Goal: Task Accomplishment & Management: Use online tool/utility

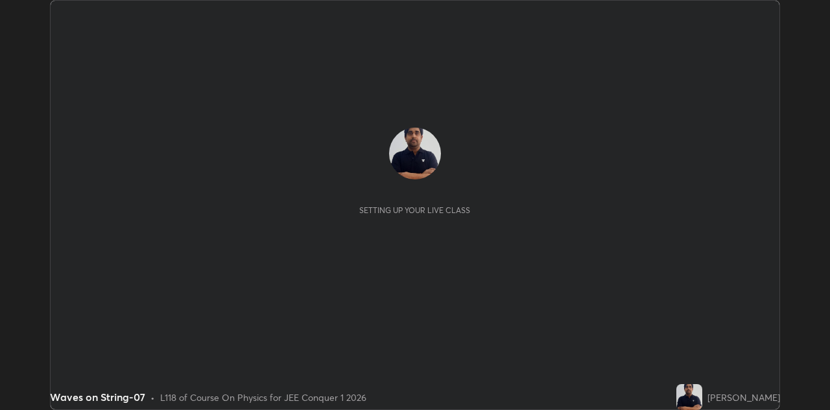
scroll to position [410, 829]
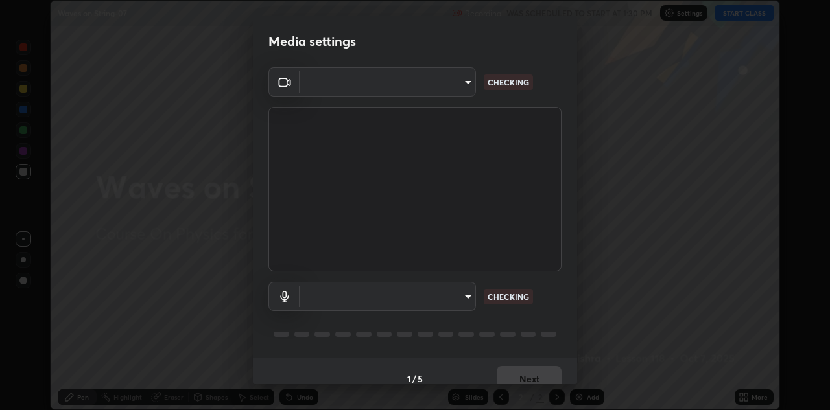
type input "6dd7f26dd43dc758996b1cf006e2949f7a02bee9d132d5f3f41e5eef0e7c266f"
type input "a07e0359a085a1bc4cc679dbd60ce8037715fa18570e4c09fc2009039dcf4ab1"
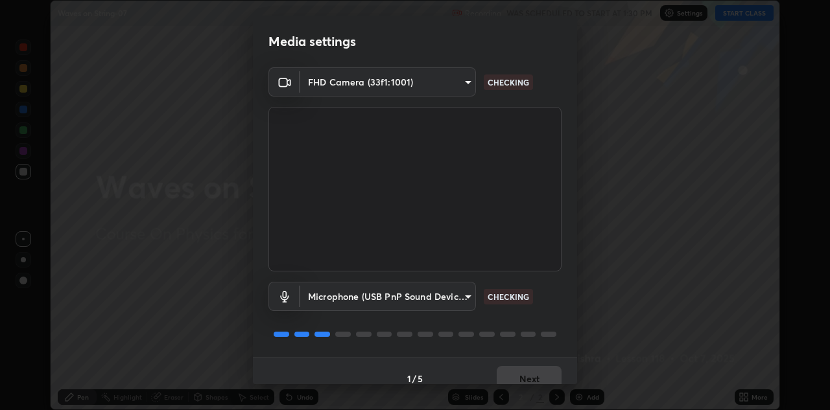
click at [552, 314] on div "Microphone (USB PnP Sound Device) (08bb:2902) a07e0359a085a1bc4cc679dbd60ce8037…" at bounding box center [414, 315] width 293 height 86
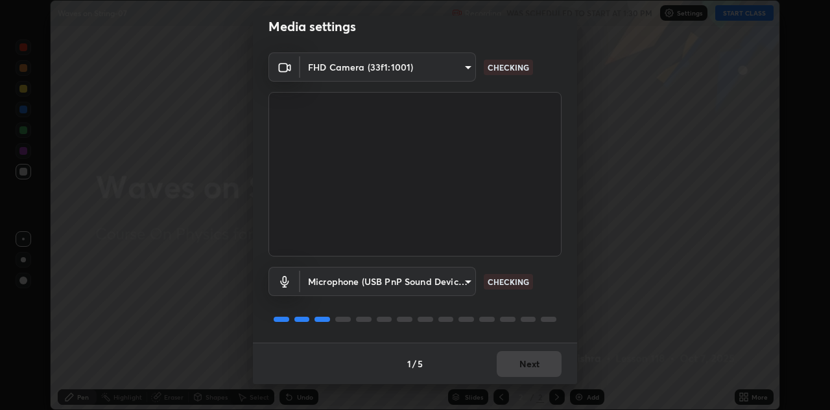
click at [523, 362] on div "1 / 5 Next" at bounding box center [415, 363] width 324 height 41
click at [529, 365] on div "1 / 5 Next" at bounding box center [415, 363] width 324 height 41
click at [530, 367] on div "1 / 5 Next" at bounding box center [415, 363] width 324 height 41
click at [536, 363] on div "1 / 5 Next" at bounding box center [415, 363] width 324 height 41
click at [534, 366] on div "1 / 5 Next" at bounding box center [415, 363] width 324 height 41
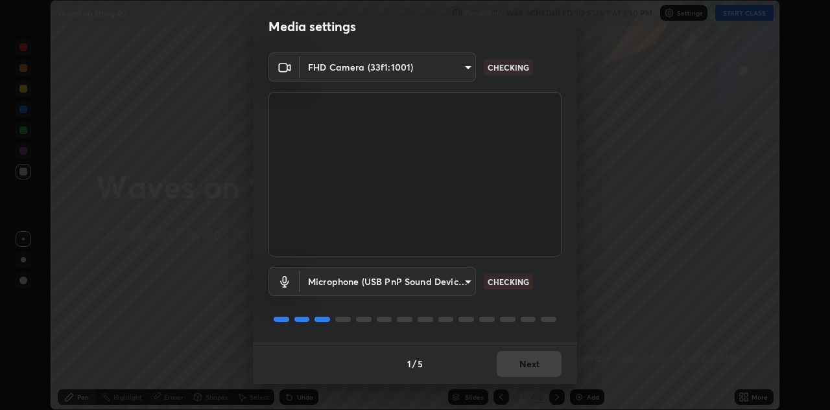
click at [534, 366] on div "1 / 5 Next" at bounding box center [415, 363] width 324 height 41
click at [529, 364] on div "1 / 5 Next" at bounding box center [415, 363] width 324 height 41
click at [526, 365] on div "1 / 5 Next" at bounding box center [415, 363] width 324 height 41
click at [525, 368] on div "1 / 5 Next" at bounding box center [415, 363] width 324 height 41
click at [526, 368] on div "1 / 5 Next" at bounding box center [415, 363] width 324 height 41
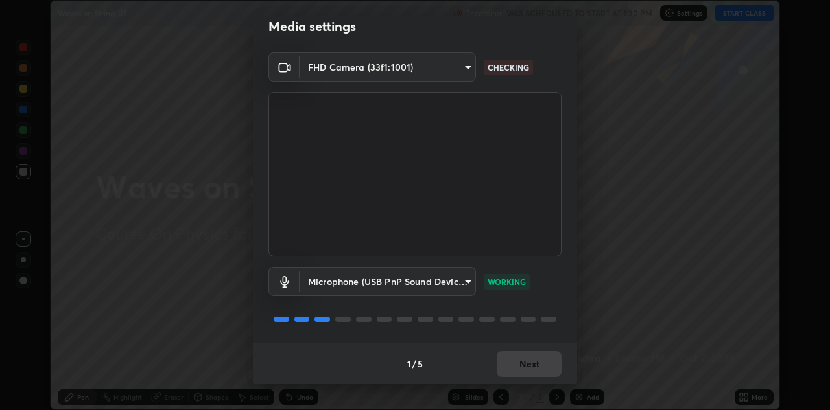
click at [529, 366] on div "1 / 5 Next" at bounding box center [415, 363] width 324 height 41
click at [530, 363] on div "1 / 5 Next" at bounding box center [415, 363] width 324 height 41
click at [536, 364] on button "Next" at bounding box center [529, 364] width 65 height 26
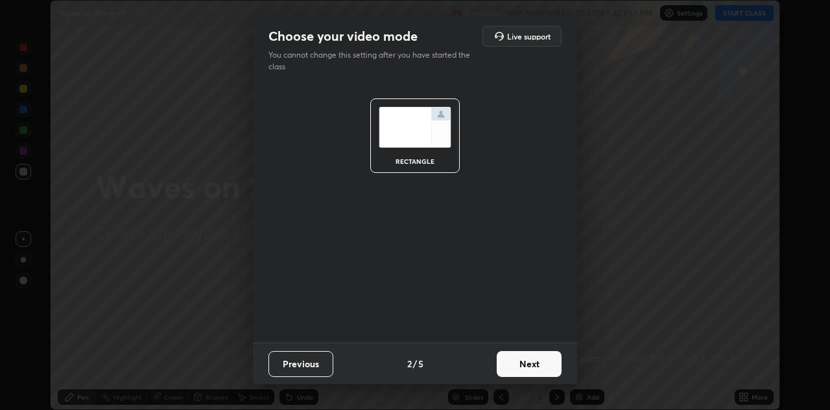
scroll to position [0, 0]
click at [536, 364] on button "Next" at bounding box center [529, 364] width 65 height 26
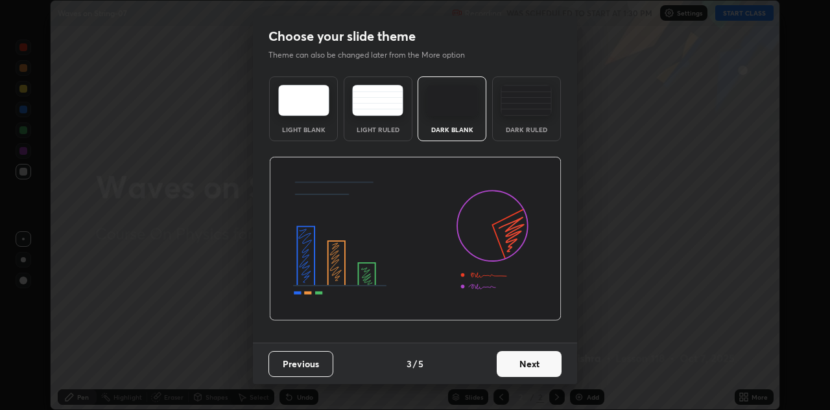
click at [536, 372] on button "Next" at bounding box center [529, 364] width 65 height 26
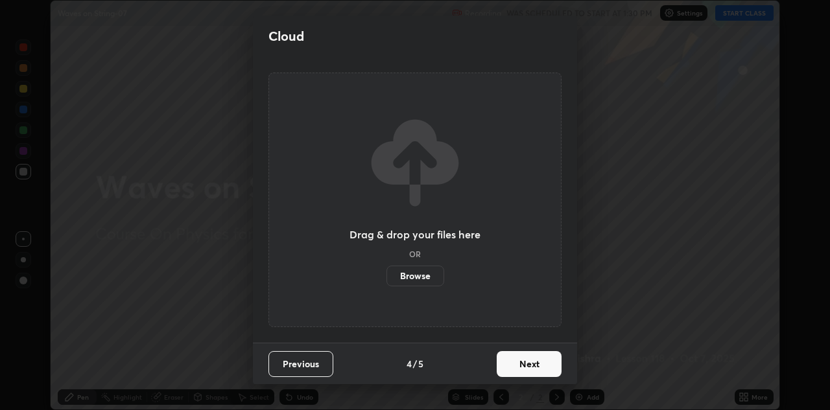
click at [539, 366] on button "Next" at bounding box center [529, 364] width 65 height 26
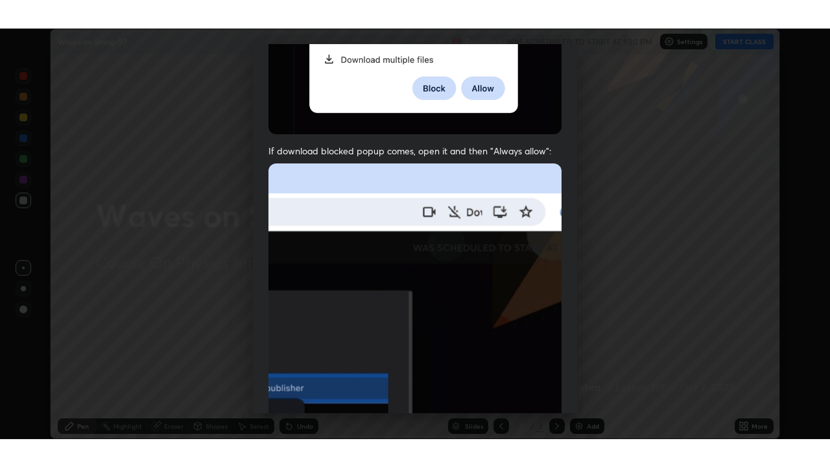
scroll to position [279, 0]
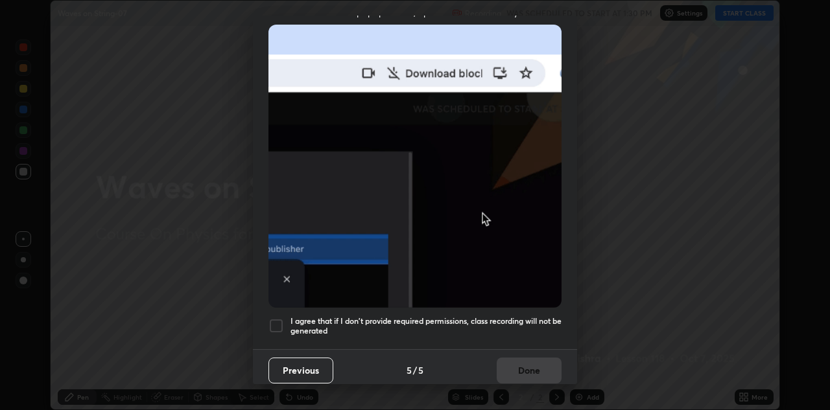
click at [275, 318] on div at bounding box center [276, 326] width 16 height 16
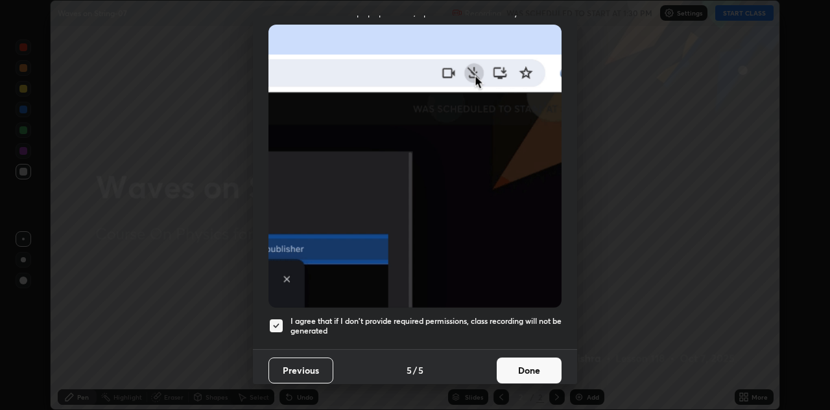
click at [513, 368] on button "Done" at bounding box center [529, 371] width 65 height 26
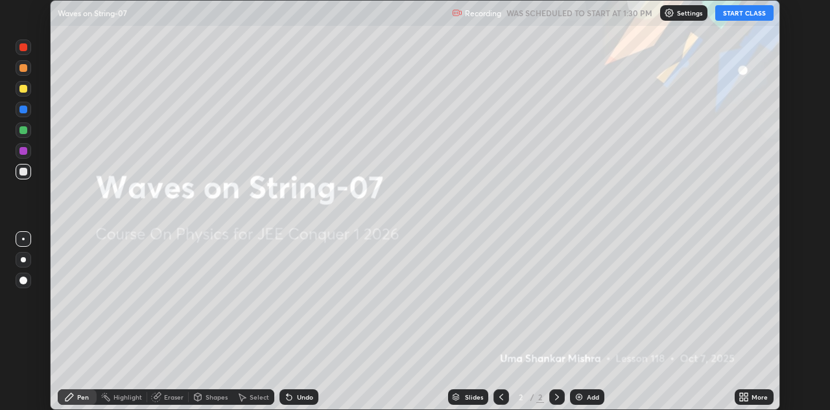
click at [738, 12] on button "START CLASS" at bounding box center [744, 13] width 58 height 16
click at [737, 384] on div "More" at bounding box center [754, 397] width 39 height 26
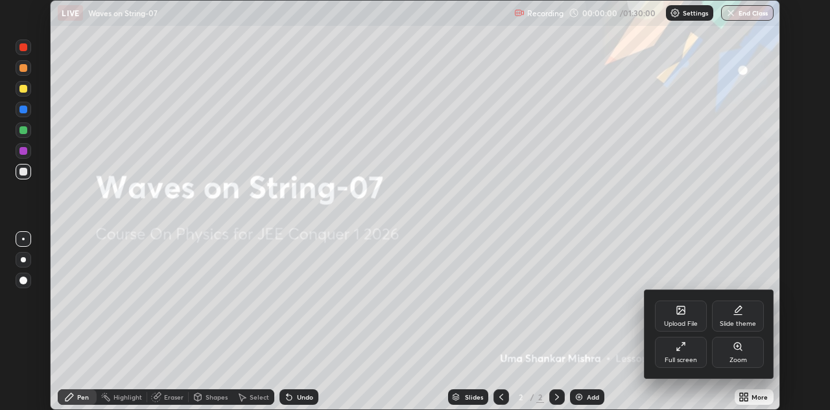
click at [744, 399] on div at bounding box center [415, 205] width 830 height 410
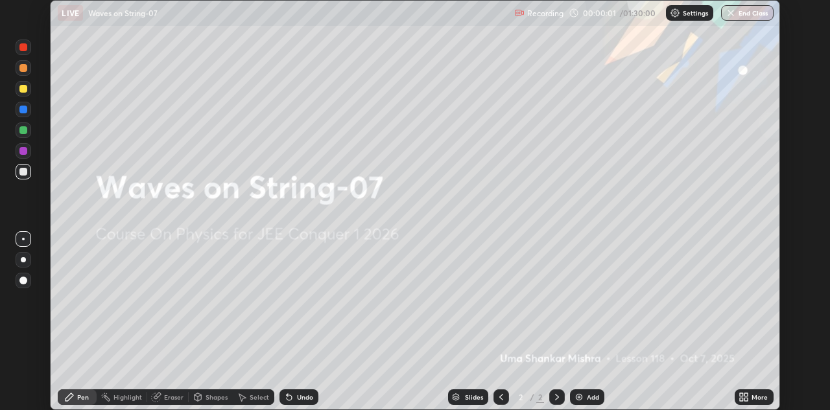
click at [747, 399] on icon at bounding box center [745, 399] width 3 height 3
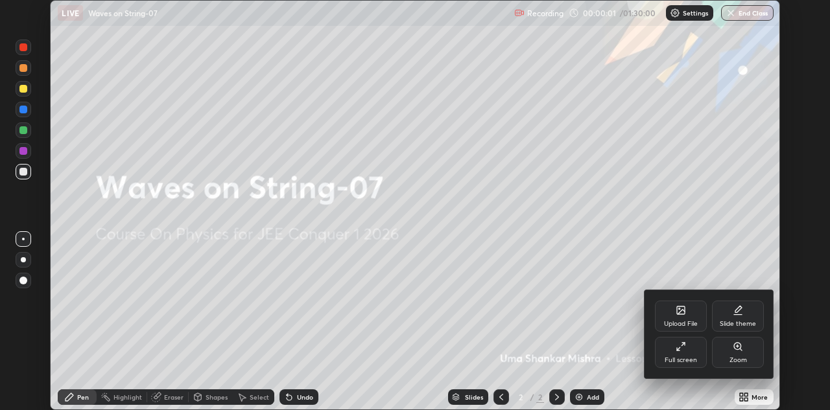
click at [685, 357] on div "Full screen" at bounding box center [681, 360] width 32 height 6
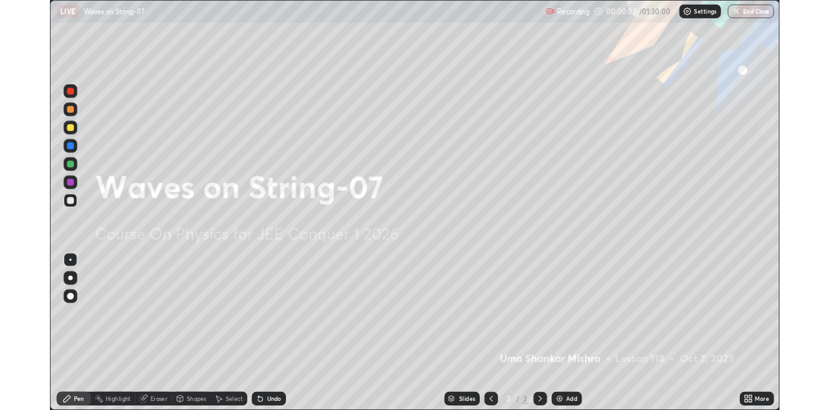
scroll to position [467, 830]
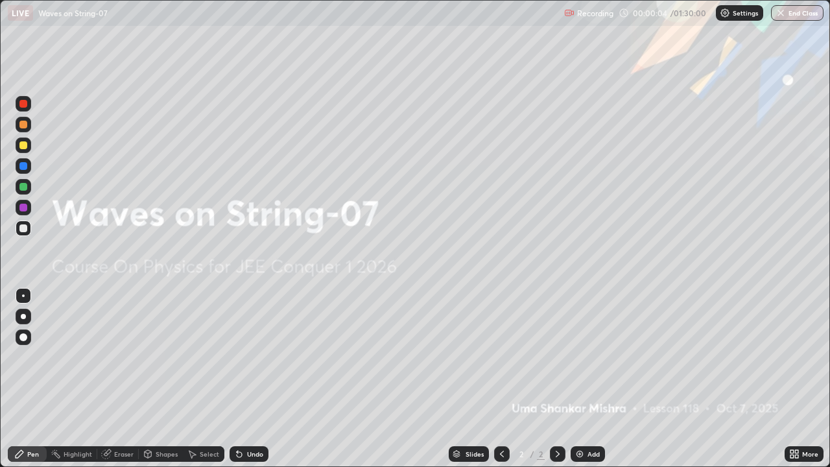
click at [579, 410] on img at bounding box center [579, 454] width 10 height 10
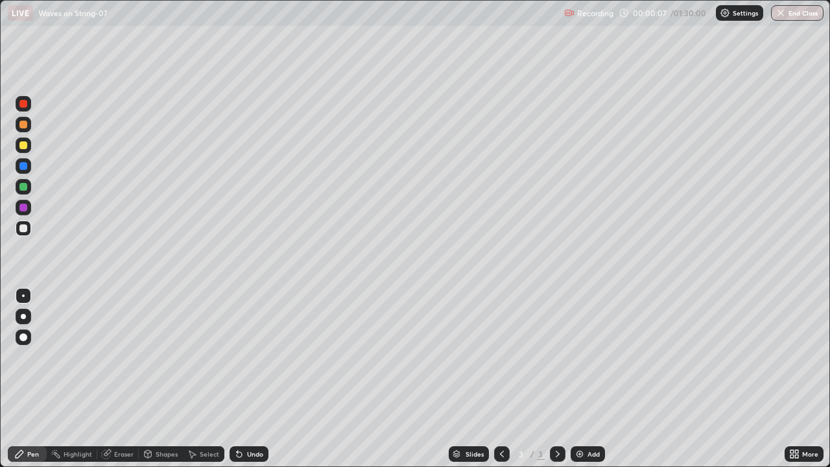
click at [23, 150] on div at bounding box center [24, 145] width 16 height 16
click at [25, 106] on div at bounding box center [23, 104] width 8 height 8
click at [22, 106] on div at bounding box center [23, 104] width 8 height 8
click at [27, 231] on div at bounding box center [23, 228] width 8 height 8
click at [28, 144] on div at bounding box center [24, 145] width 16 height 16
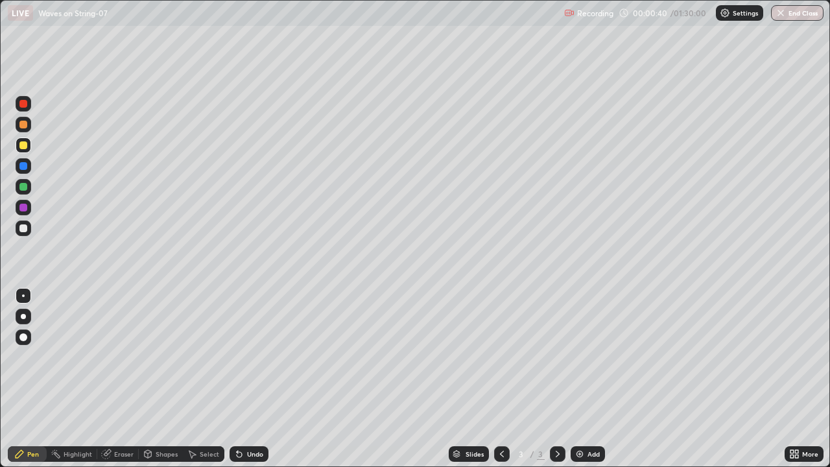
click at [27, 103] on div at bounding box center [23, 104] width 8 height 8
click at [26, 228] on div at bounding box center [23, 228] width 8 height 8
click at [25, 233] on div at bounding box center [24, 228] width 16 height 16
click at [23, 187] on div at bounding box center [23, 187] width 8 height 8
click at [123, 410] on div "Eraser" at bounding box center [123, 454] width 19 height 6
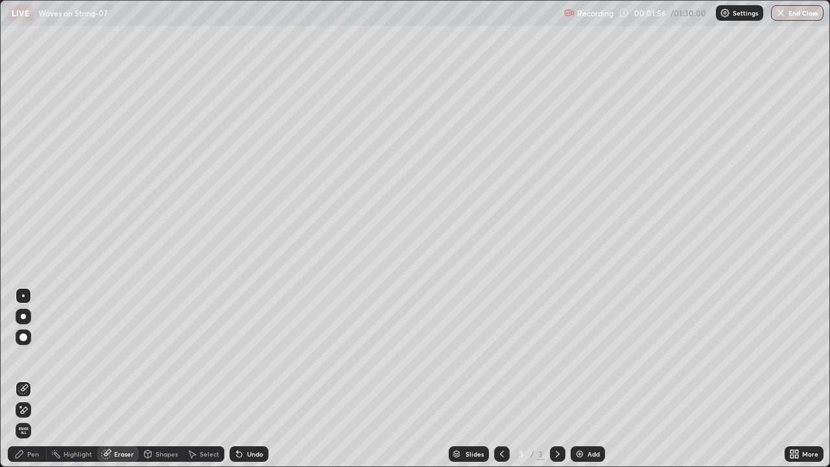
click at [37, 410] on div "Pen" at bounding box center [33, 454] width 12 height 6
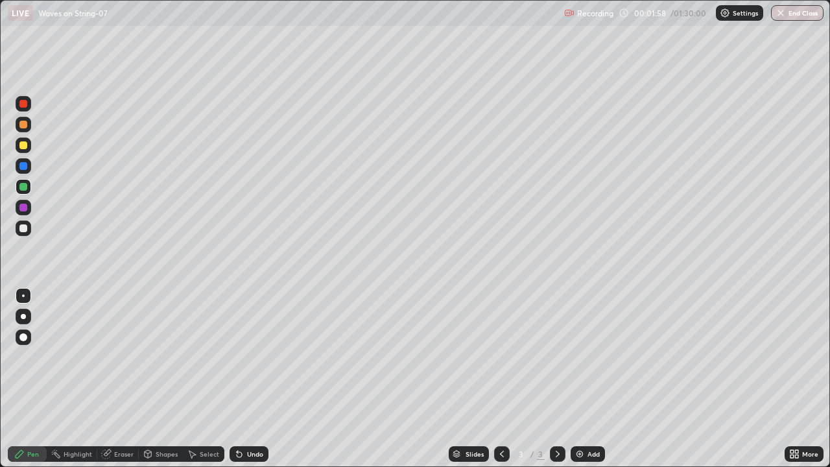
click at [27, 233] on div at bounding box center [24, 228] width 16 height 16
click at [22, 224] on div at bounding box center [23, 228] width 8 height 8
click at [23, 146] on div at bounding box center [23, 145] width 8 height 8
click at [27, 145] on div at bounding box center [23, 145] width 8 height 8
click at [117, 410] on div "Eraser" at bounding box center [117, 454] width 41 height 16
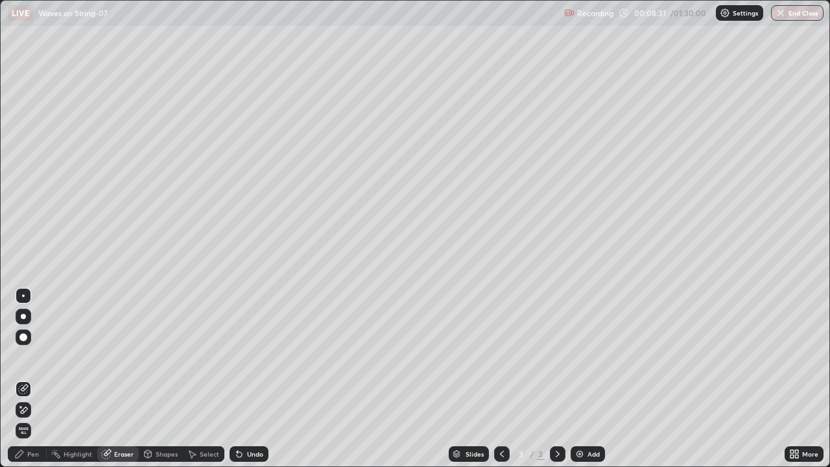
click at [38, 410] on div "Pen" at bounding box center [33, 454] width 12 height 6
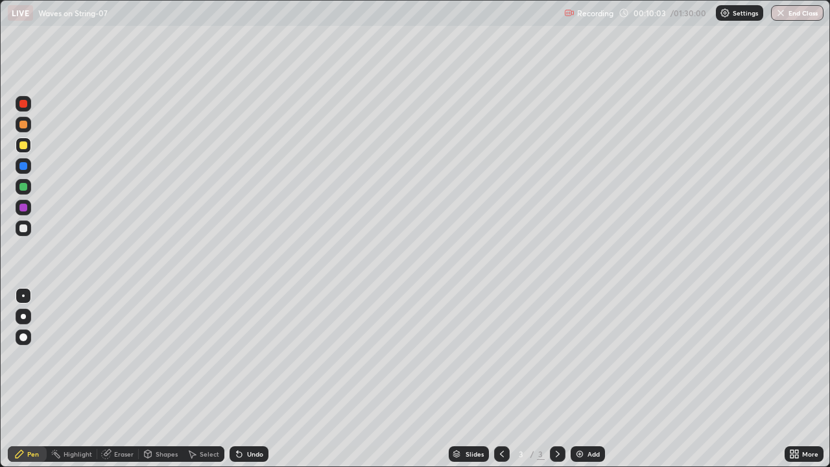
click at [131, 410] on div "Eraser" at bounding box center [123, 454] width 19 height 6
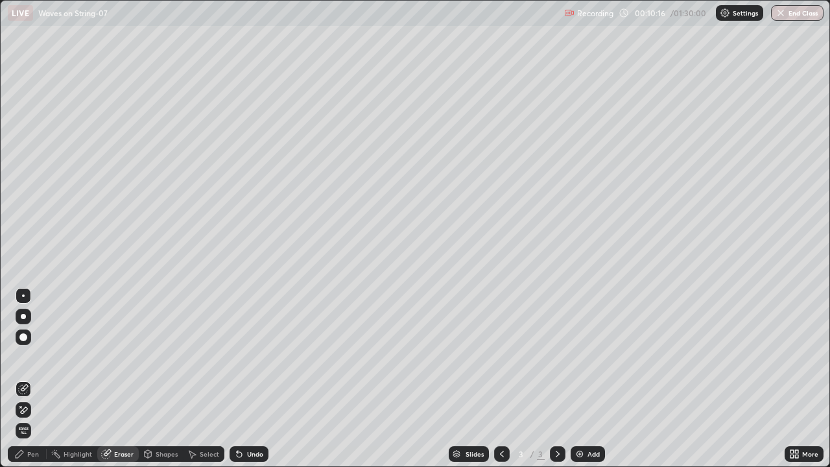
click at [27, 410] on div "Pen" at bounding box center [27, 454] width 39 height 16
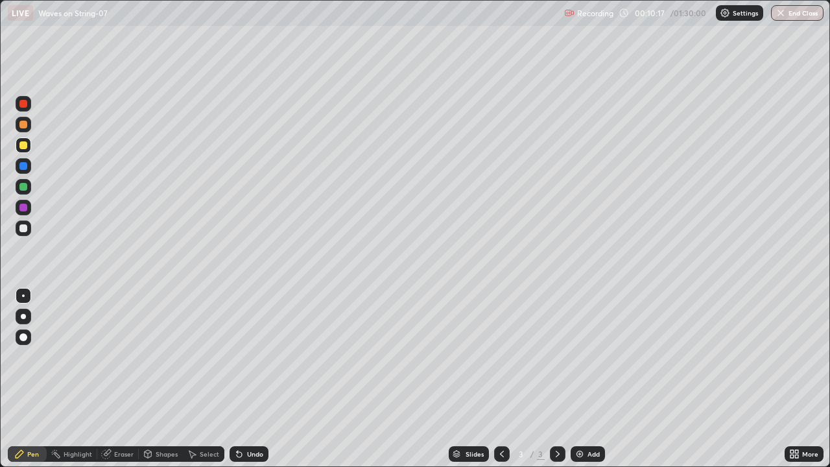
click at [25, 229] on div at bounding box center [23, 228] width 8 height 8
click at [25, 144] on div at bounding box center [23, 145] width 8 height 8
click at [25, 233] on div at bounding box center [24, 228] width 16 height 16
click at [237, 410] on icon at bounding box center [239, 454] width 5 height 5
click at [244, 410] on div "Undo" at bounding box center [249, 454] width 39 height 16
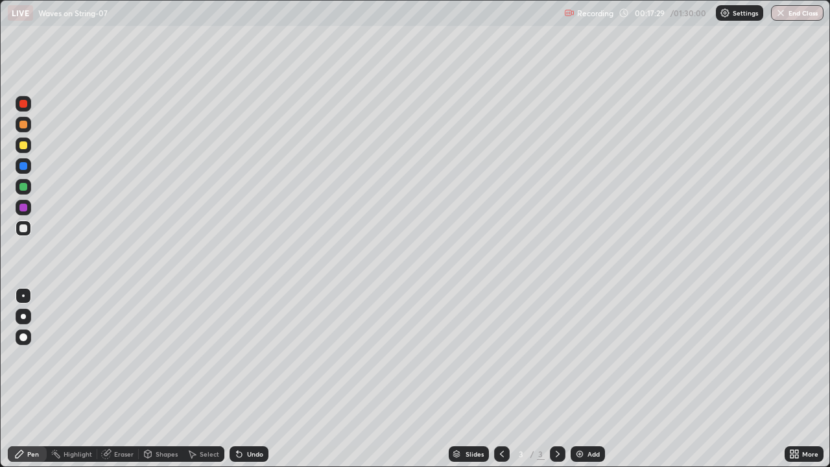
click at [124, 410] on div "Eraser" at bounding box center [123, 454] width 19 height 6
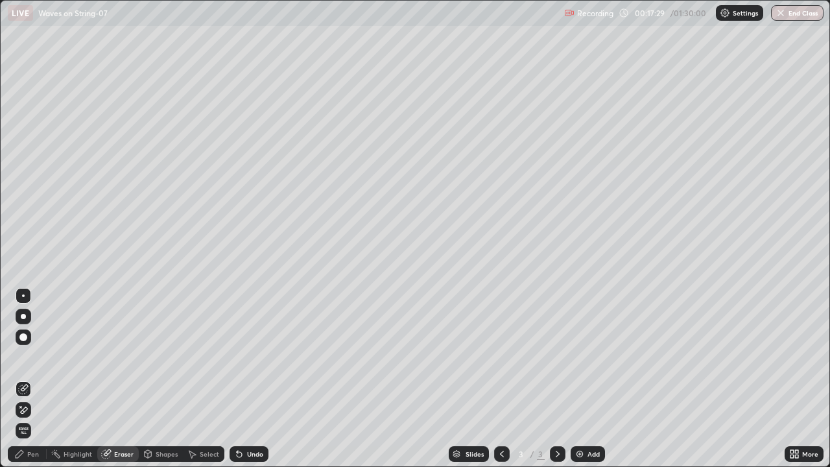
click at [237, 410] on icon at bounding box center [239, 454] width 5 height 5
click at [240, 410] on icon at bounding box center [239, 454] width 10 height 10
click at [237, 410] on icon at bounding box center [239, 454] width 5 height 5
click at [241, 410] on div "Undo" at bounding box center [249, 454] width 39 height 16
click at [241, 410] on icon at bounding box center [239, 454] width 10 height 10
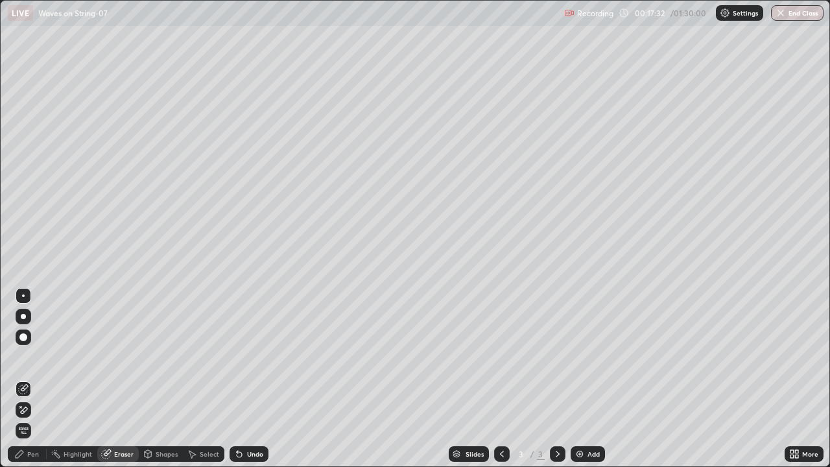
click at [237, 410] on icon at bounding box center [239, 454] width 5 height 5
click at [239, 410] on icon at bounding box center [239, 454] width 5 height 5
click at [241, 410] on icon at bounding box center [239, 454] width 10 height 10
click at [237, 410] on icon at bounding box center [239, 454] width 5 height 5
click at [243, 410] on div "Undo" at bounding box center [249, 454] width 39 height 16
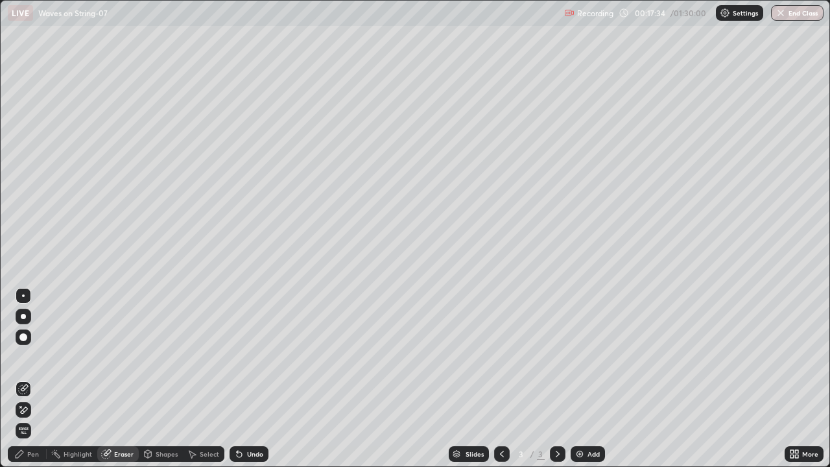
click at [237, 410] on icon at bounding box center [239, 454] width 5 height 5
click at [33, 410] on div "Pen" at bounding box center [33, 454] width 12 height 6
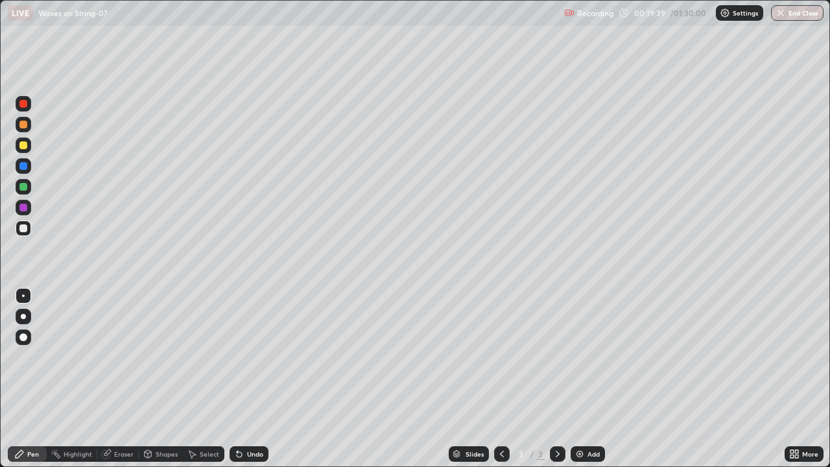
click at [122, 410] on div "Eraser" at bounding box center [123, 454] width 19 height 6
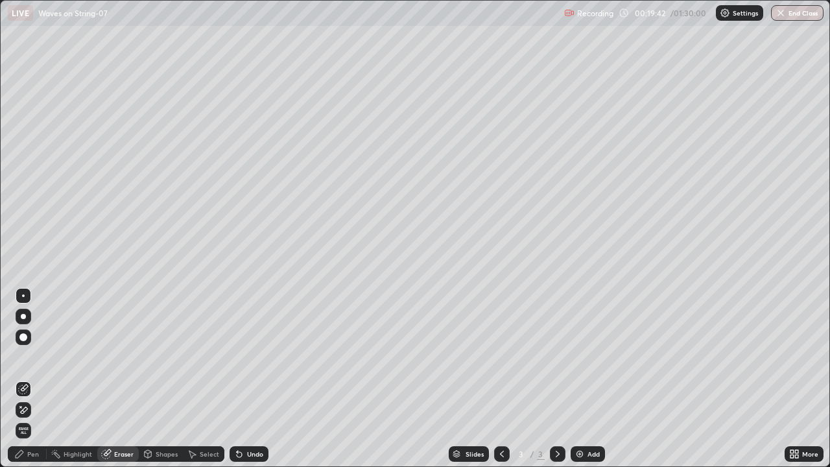
click at [32, 410] on div "Pen" at bounding box center [33, 454] width 12 height 6
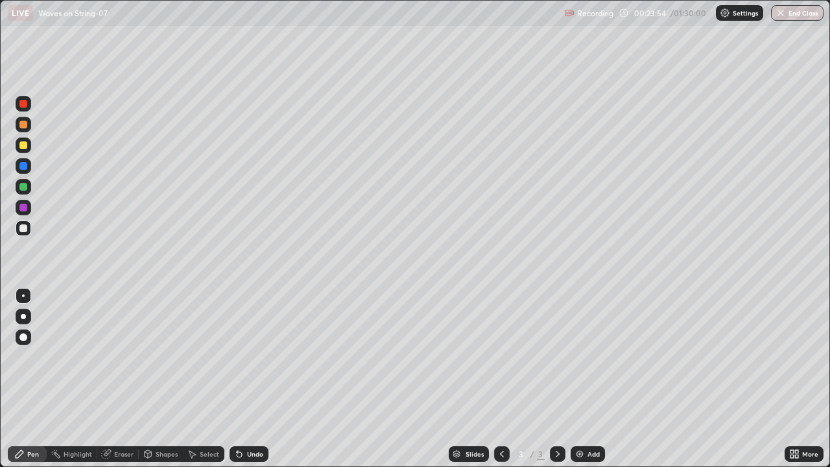
click at [576, 410] on img at bounding box center [579, 454] width 10 height 10
click at [25, 150] on div at bounding box center [24, 145] width 16 height 16
click at [578, 410] on img at bounding box center [579, 454] width 10 height 10
click at [24, 231] on div at bounding box center [23, 228] width 8 height 8
click at [23, 208] on div at bounding box center [23, 208] width 8 height 8
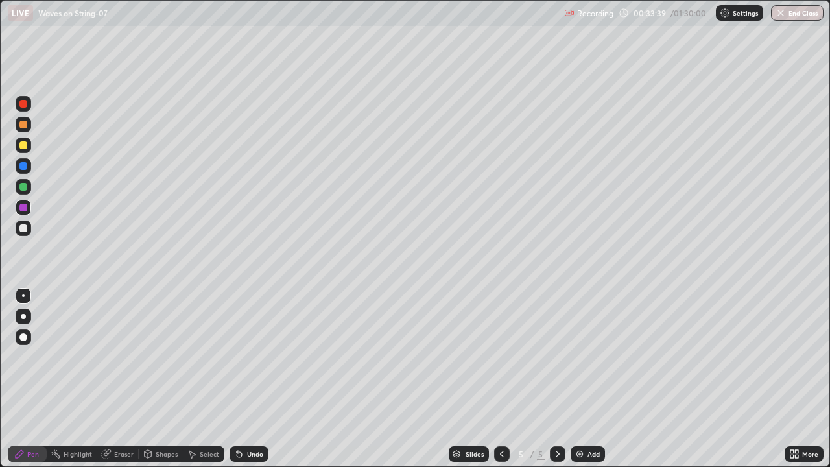
click at [162, 410] on div "Shapes" at bounding box center [167, 454] width 22 height 6
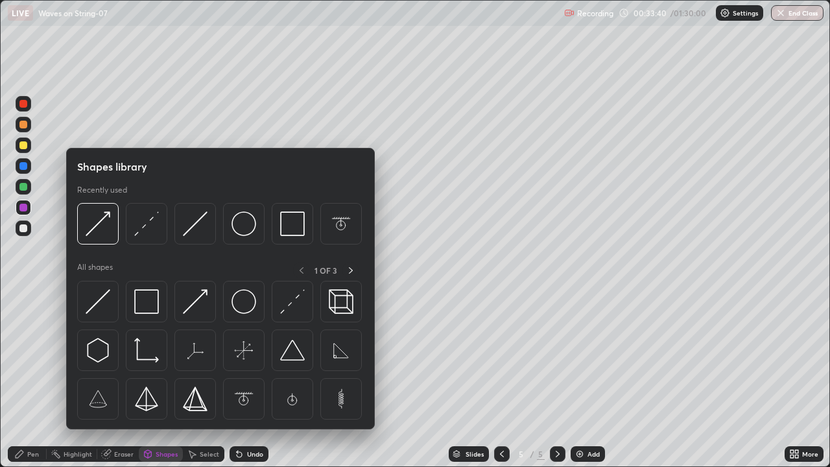
click at [125, 410] on div "Eraser" at bounding box center [123, 454] width 19 height 6
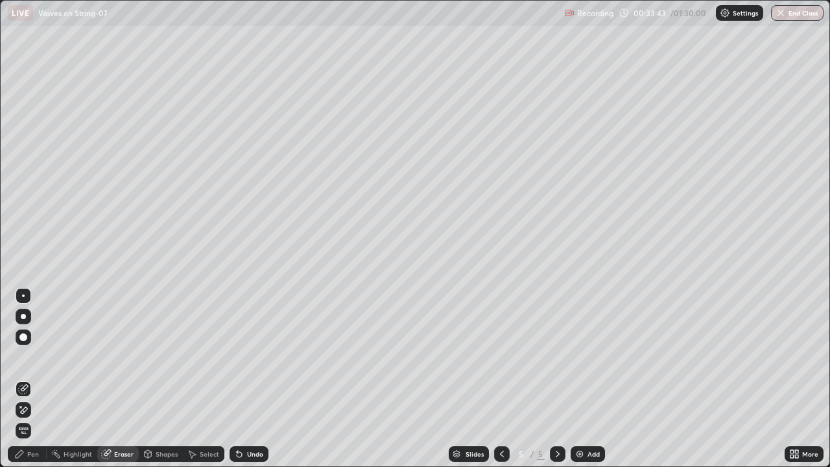
click at [32, 410] on div "Pen" at bounding box center [27, 454] width 39 height 16
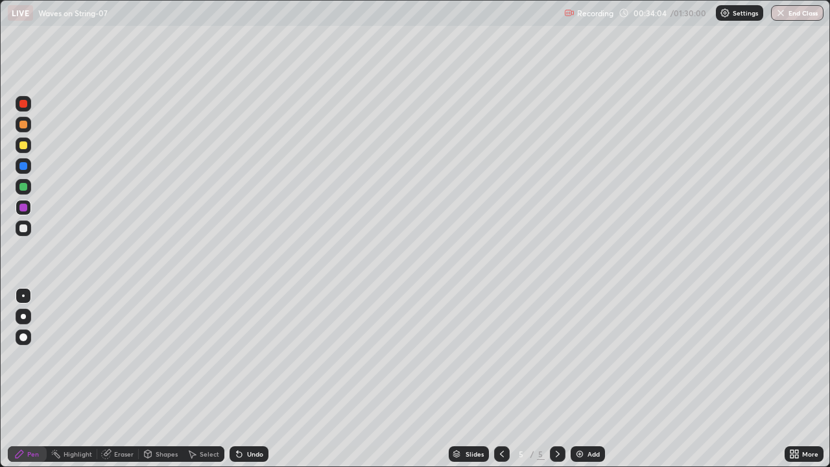
click at [120, 410] on div "Eraser" at bounding box center [117, 454] width 41 height 16
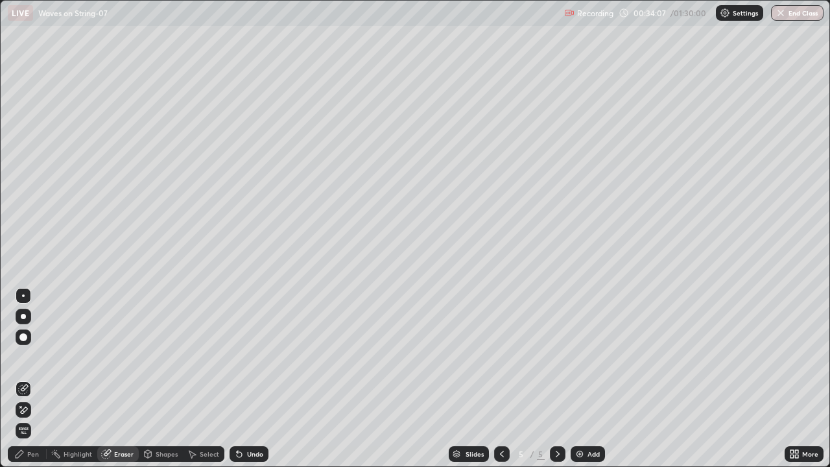
click at [32, 410] on div "Pen" at bounding box center [27, 454] width 39 height 16
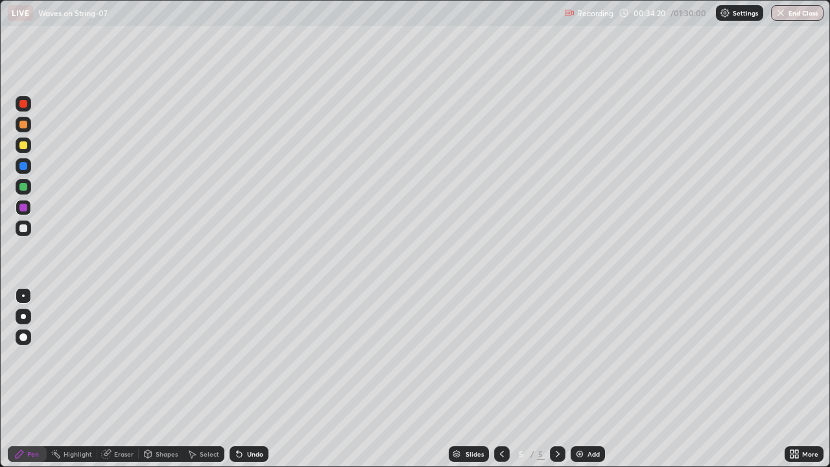
click at [121, 410] on div "Eraser" at bounding box center [123, 454] width 19 height 6
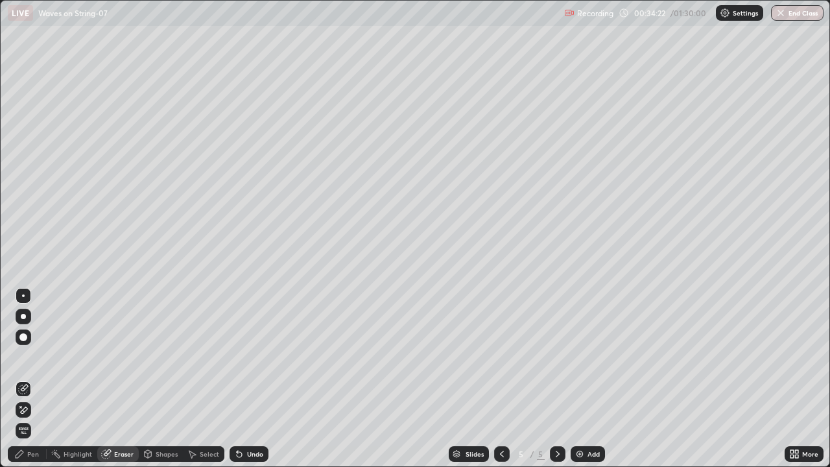
click at [37, 410] on div "Pen" at bounding box center [33, 454] width 12 height 6
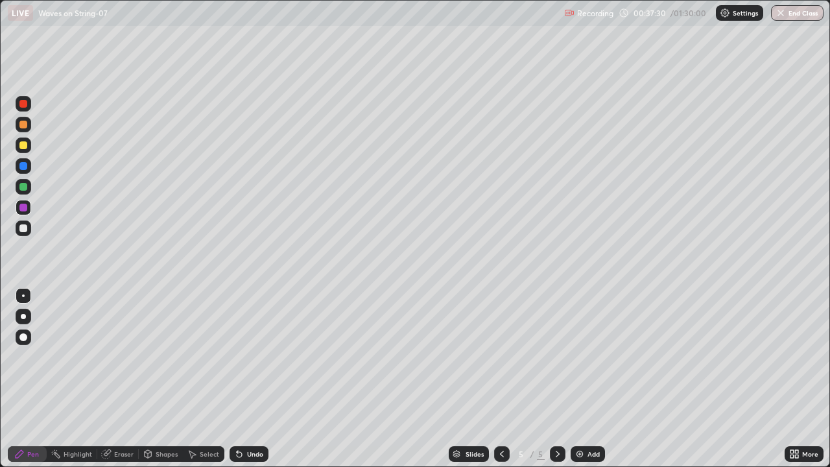
click at [582, 410] on img at bounding box center [579, 454] width 10 height 10
click at [24, 107] on div at bounding box center [23, 104] width 8 height 8
click at [21, 230] on div at bounding box center [23, 228] width 8 height 8
click at [24, 105] on div at bounding box center [23, 104] width 8 height 8
click at [121, 410] on div "Eraser" at bounding box center [123, 454] width 19 height 6
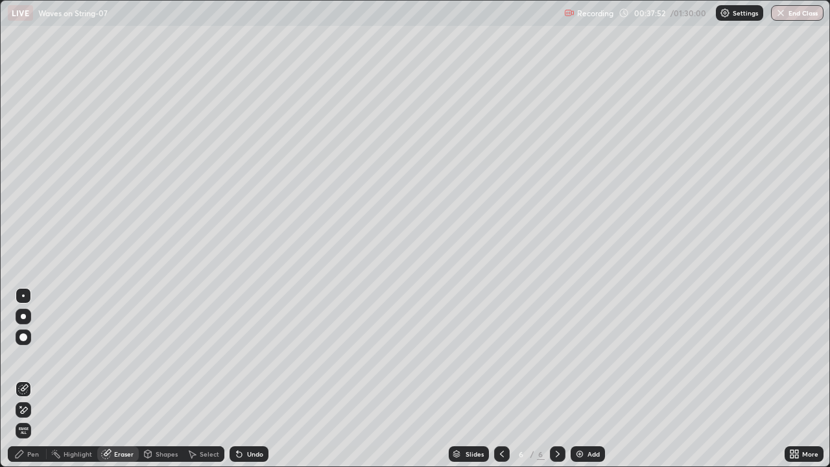
click at [35, 410] on div "Pen" at bounding box center [33, 454] width 12 height 6
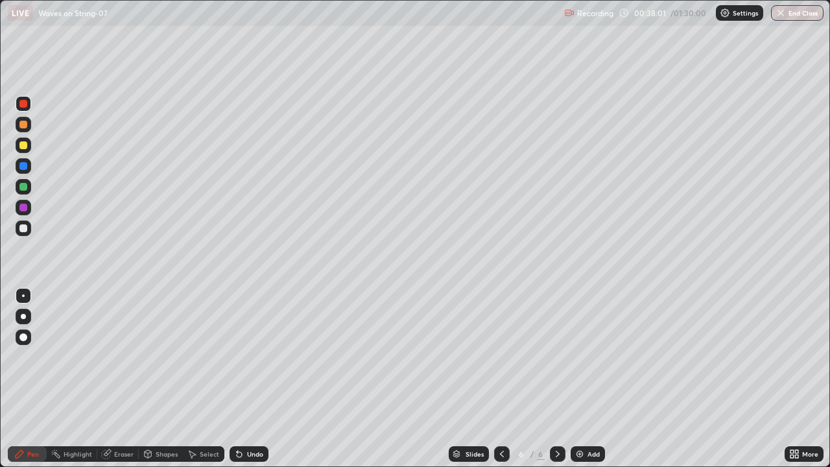
click at [23, 233] on div at bounding box center [24, 228] width 16 height 16
click at [122, 410] on div "Eraser" at bounding box center [123, 454] width 19 height 6
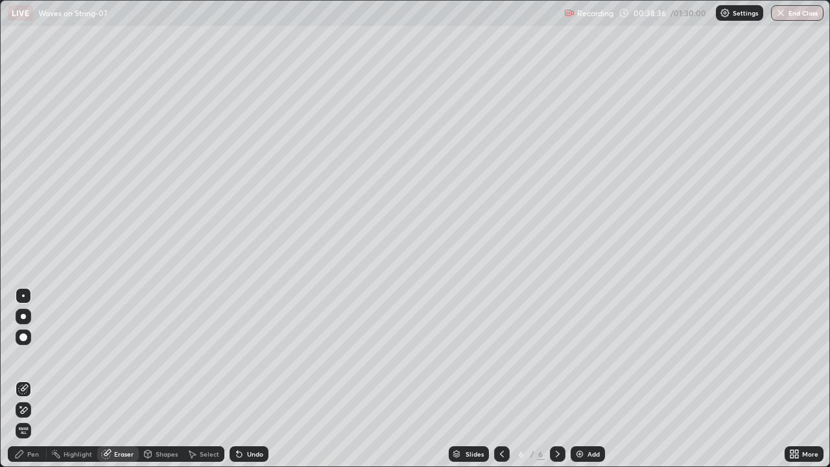
click at [33, 410] on div "Pen" at bounding box center [33, 454] width 12 height 6
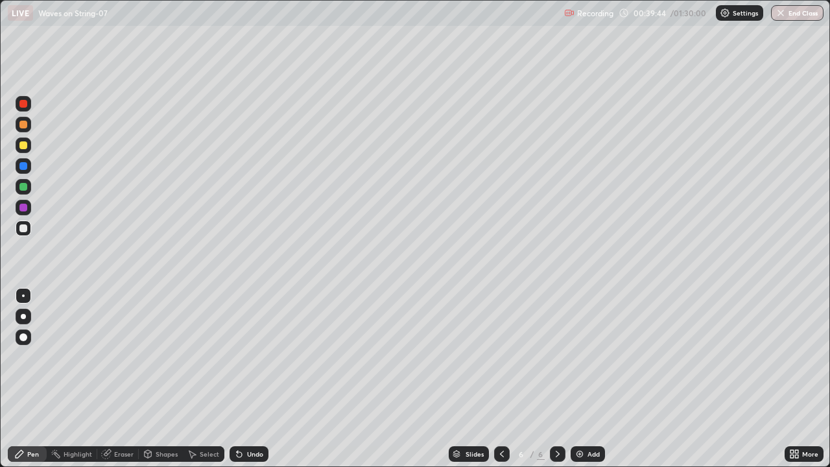
click at [117, 410] on div "Eraser" at bounding box center [123, 454] width 19 height 6
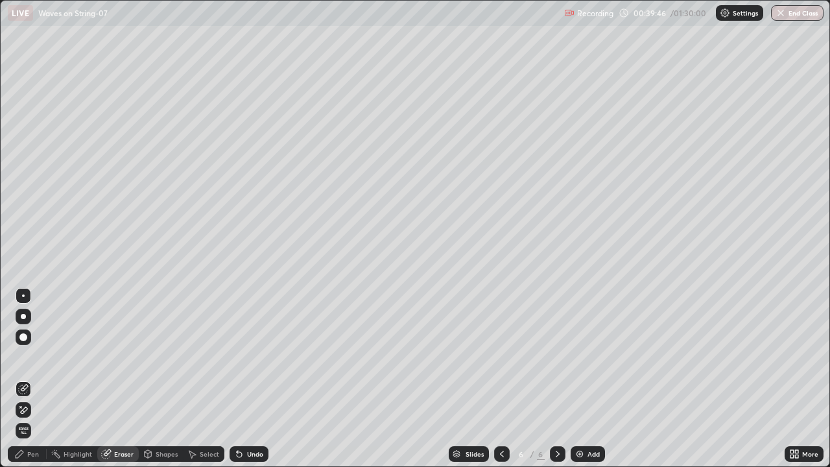
click at [29, 410] on div "Pen" at bounding box center [27, 454] width 39 height 16
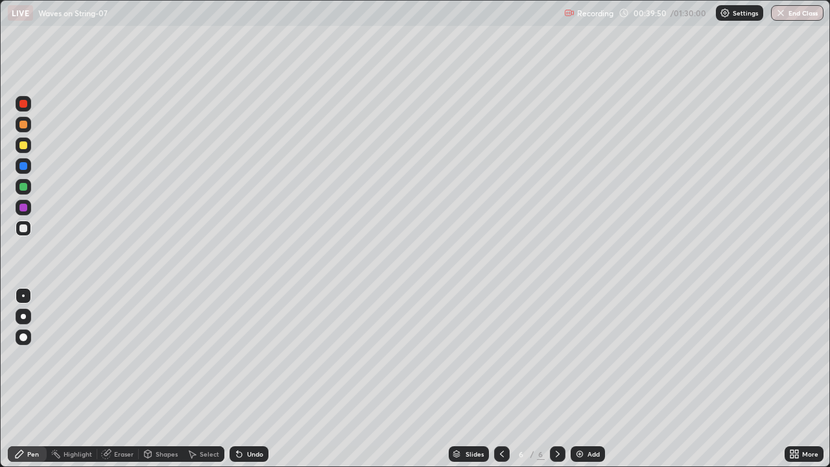
click at [25, 228] on div at bounding box center [23, 228] width 8 height 8
click at [23, 209] on div at bounding box center [23, 208] width 8 height 8
click at [21, 152] on div at bounding box center [24, 145] width 16 height 16
click at [122, 410] on div "Eraser" at bounding box center [123, 454] width 19 height 6
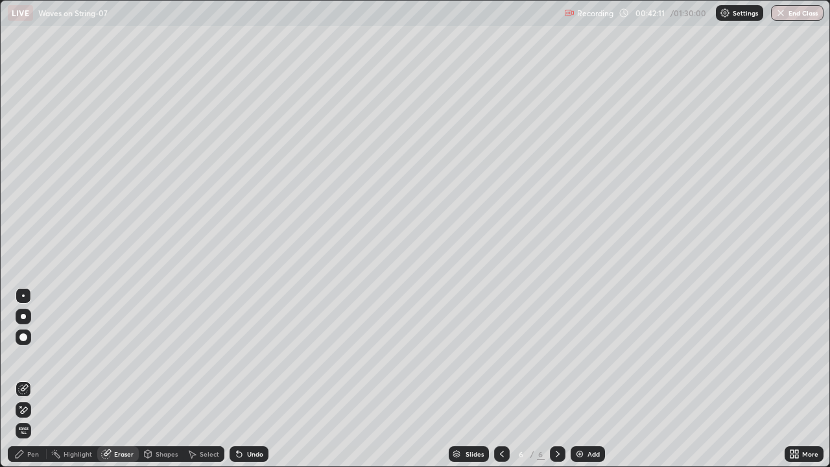
click at [32, 410] on div "Pen" at bounding box center [33, 454] width 12 height 6
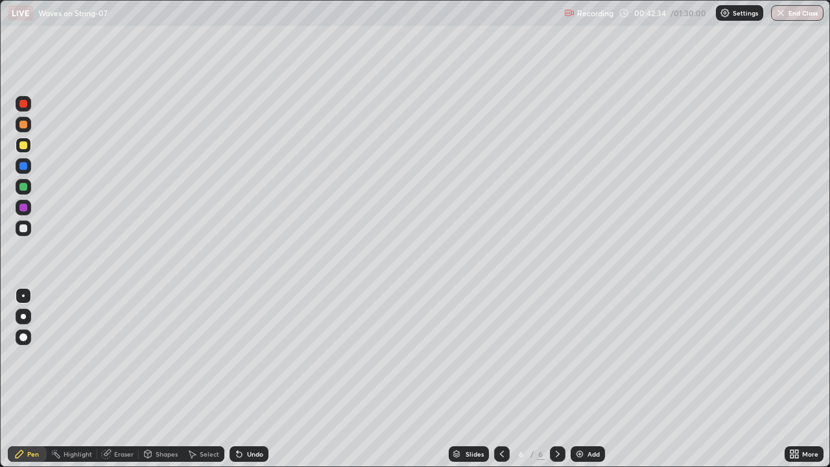
click at [123, 410] on div "Eraser" at bounding box center [123, 454] width 19 height 6
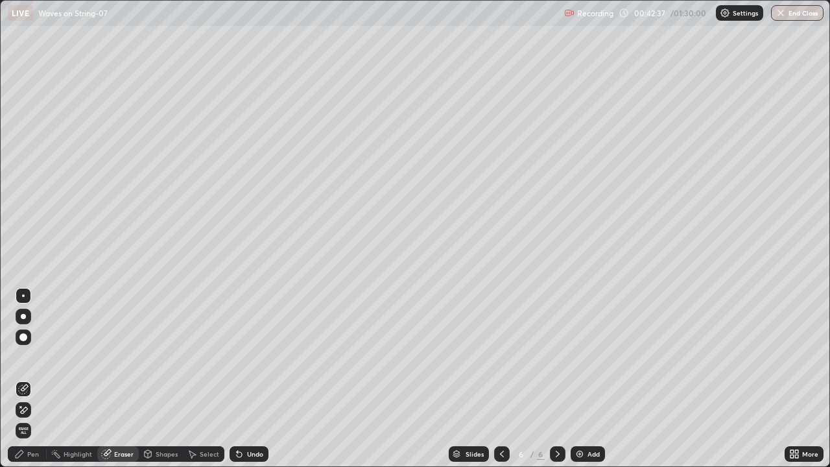
click at [35, 410] on div "Pen" at bounding box center [33, 454] width 12 height 6
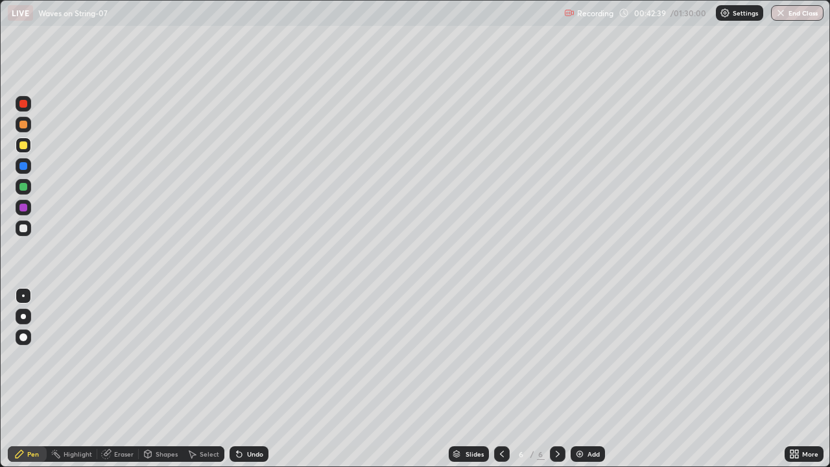
click at [127, 410] on div "Eraser" at bounding box center [123, 454] width 19 height 6
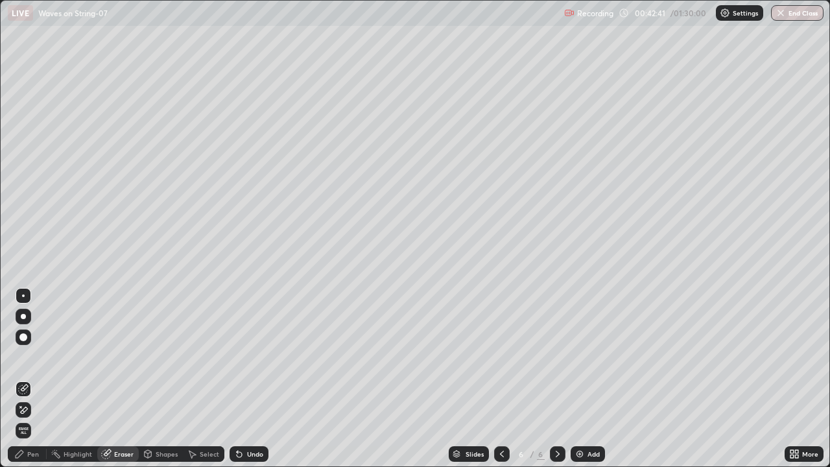
click at [35, 410] on div "Pen" at bounding box center [27, 454] width 39 height 16
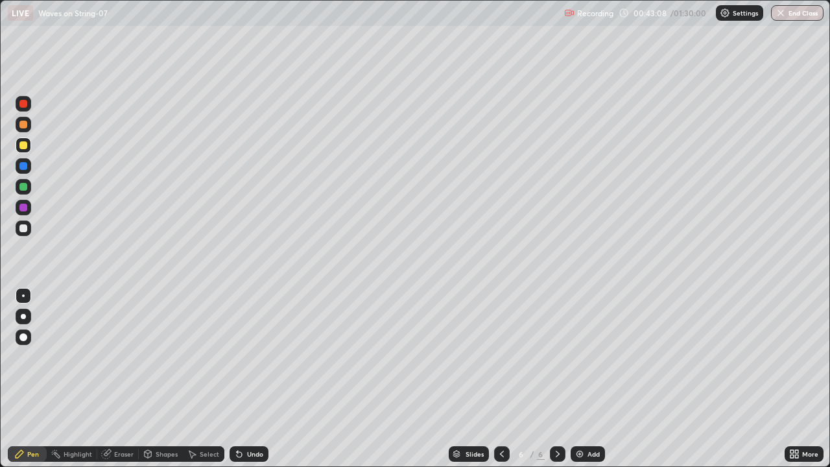
click at [120, 410] on div "Eraser" at bounding box center [123, 454] width 19 height 6
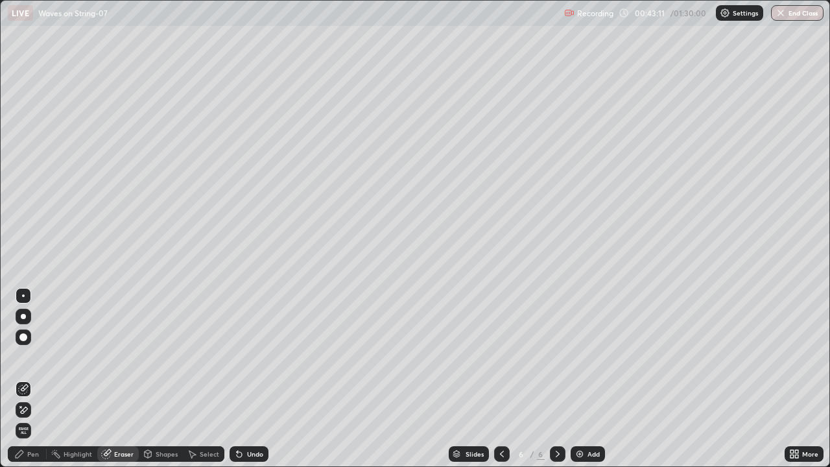
click at [36, 410] on div "Pen" at bounding box center [27, 454] width 39 height 16
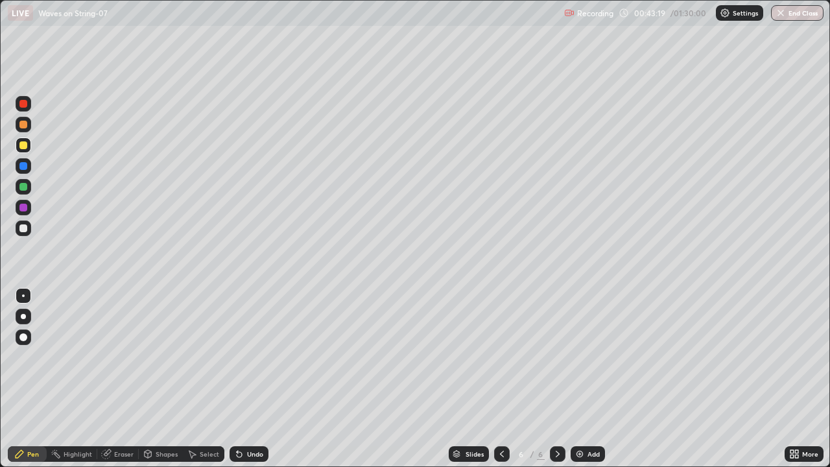
click at [121, 410] on div "Eraser" at bounding box center [123, 454] width 19 height 6
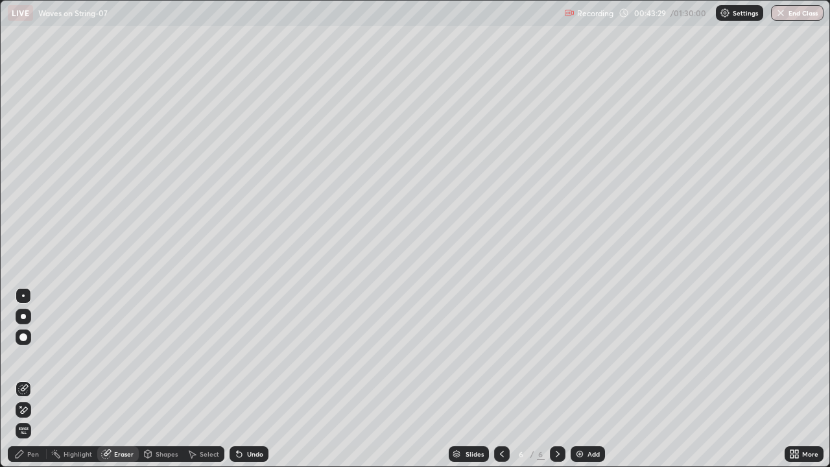
click at [29, 410] on div "Pen" at bounding box center [33, 454] width 12 height 6
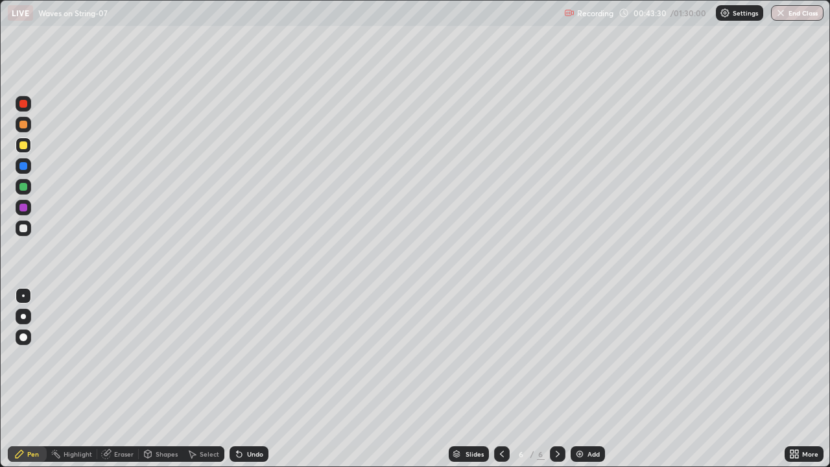
click at [25, 210] on div at bounding box center [23, 208] width 8 height 8
click at [579, 410] on div "Add" at bounding box center [588, 454] width 34 height 16
click at [785, 16] on img "button" at bounding box center [780, 13] width 10 height 10
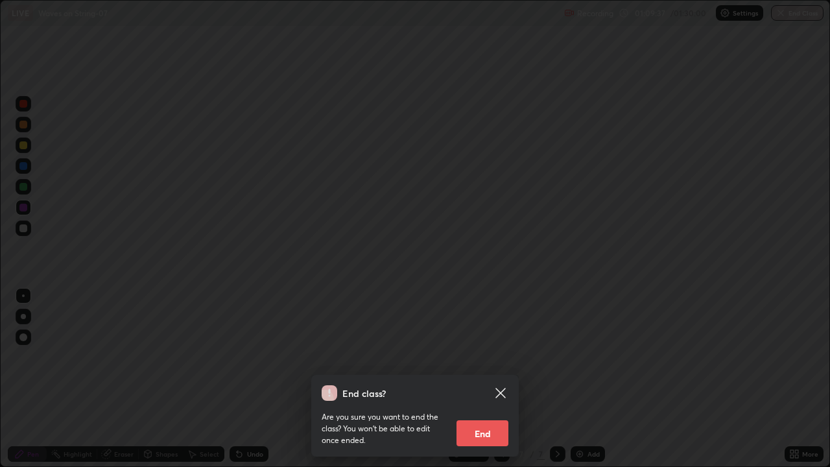
click at [494, 410] on button "End" at bounding box center [482, 433] width 52 height 26
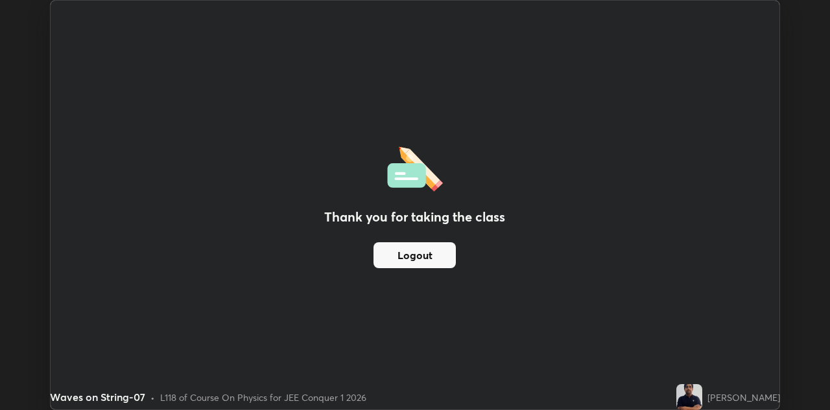
scroll to position [64429, 64009]
